Goal: Information Seeking & Learning: Find specific fact

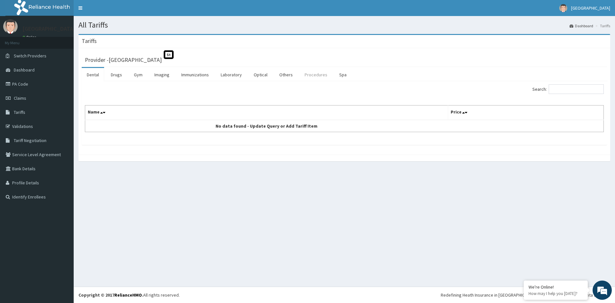
click at [319, 74] on link "Procedures" at bounding box center [316, 74] width 33 height 13
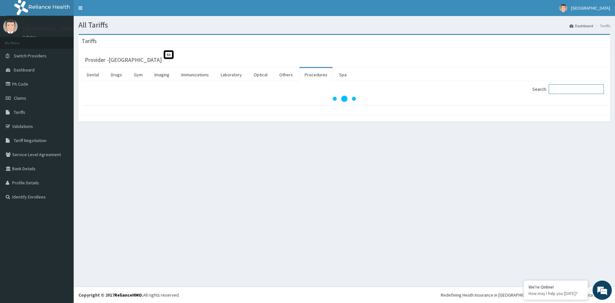
click at [560, 88] on input "Search:" at bounding box center [576, 89] width 55 height 10
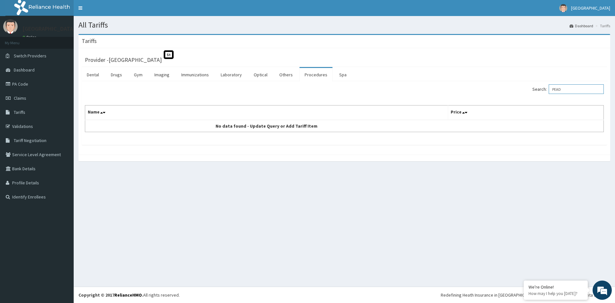
type input "PEAD"
click at [310, 77] on link "Procedures" at bounding box center [316, 74] width 33 height 13
click at [574, 89] on input "Search:" at bounding box center [576, 89] width 55 height 10
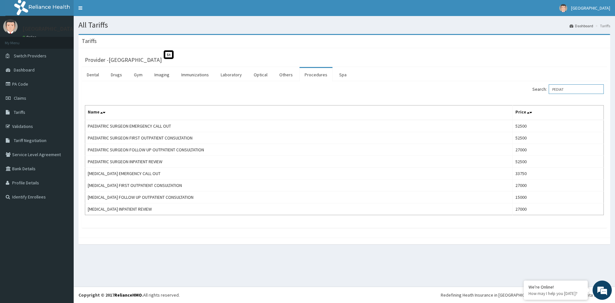
type input "PEDIAT"
click at [21, 85] on link "PA Code" at bounding box center [37, 84] width 74 height 14
